Goal: Transaction & Acquisition: Purchase product/service

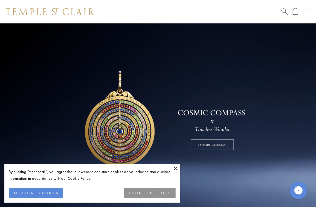
click at [174, 164] on button at bounding box center [175, 168] width 9 height 9
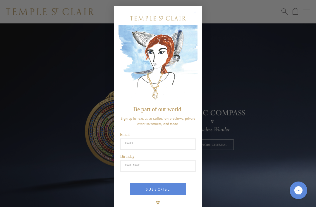
click at [307, 10] on div "Close dialog Be part of our world. Sign up for exclusive collection previews, p…" at bounding box center [158, 103] width 316 height 207
click at [195, 6] on form "Be part of our world. Sign up for exclusive collection previews, private event …" at bounding box center [158, 110] width 88 height 208
click at [197, 12] on circle "Close dialog" at bounding box center [195, 12] width 7 height 7
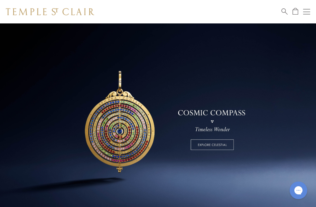
click at [306, 12] on div "Open navigation" at bounding box center [306, 12] width 7 height 0
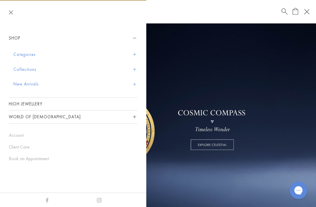
click at [132, 51] on button "Categories" at bounding box center [75, 54] width 124 height 15
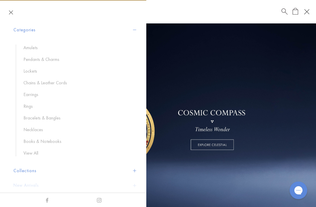
scroll to position [24, 0]
click at [32, 92] on link "Earrings" at bounding box center [77, 95] width 108 height 6
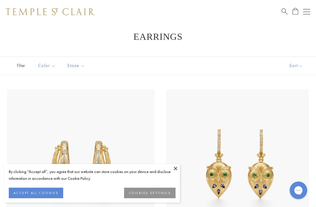
scroll to position [7, 0]
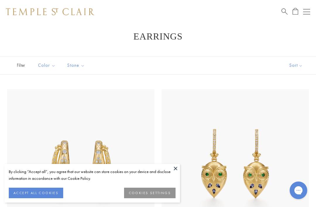
click at [175, 168] on button at bounding box center [175, 168] width 9 height 9
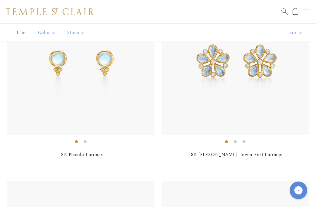
scroll to position [4157, 0]
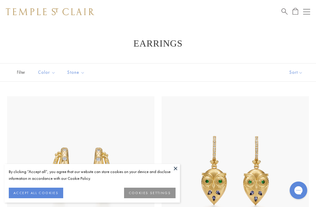
click at [177, 163] on img at bounding box center [234, 169] width 147 height 147
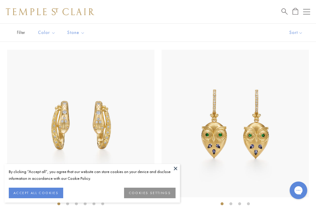
click at [175, 169] on button at bounding box center [175, 168] width 9 height 9
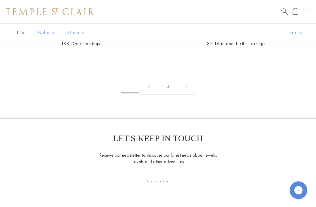
scroll to position [5036, 0]
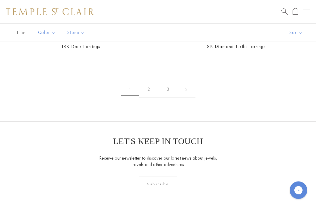
click at [146, 82] on link "2" at bounding box center [148, 90] width 19 height 16
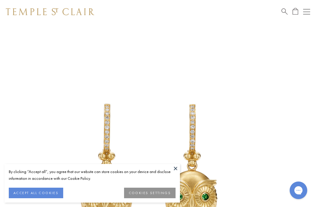
click at [175, 169] on button at bounding box center [175, 168] width 9 height 9
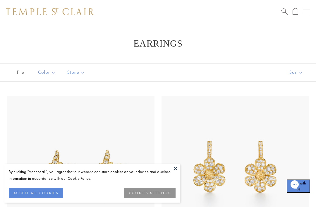
click at [176, 167] on button at bounding box center [175, 168] width 9 height 9
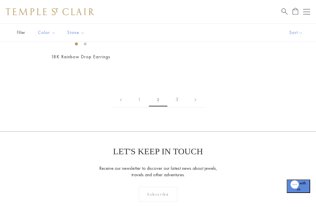
scroll to position [4822, 0]
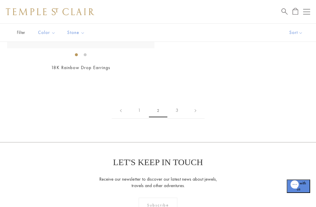
click at [174, 104] on link "3" at bounding box center [176, 110] width 19 height 16
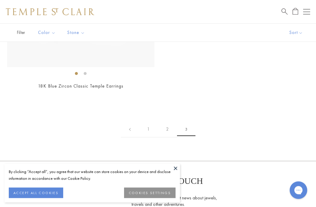
scroll to position [370, 0]
click at [148, 128] on link "1" at bounding box center [148, 129] width 19 height 16
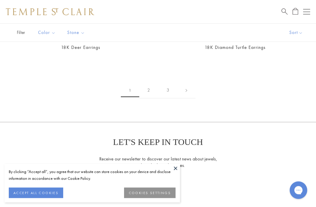
scroll to position [5035, 0]
